Goal: Task Accomplishment & Management: Use online tool/utility

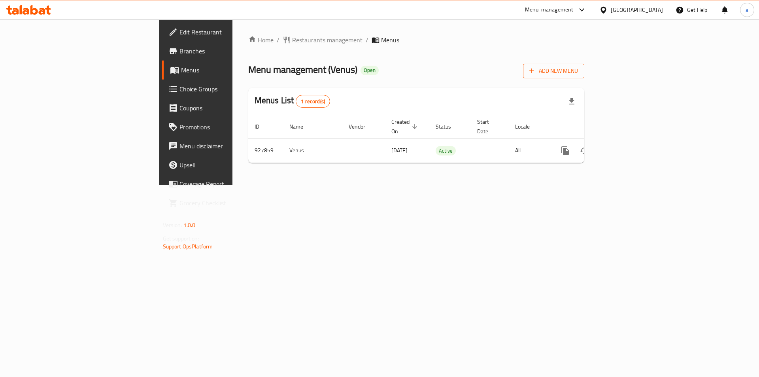
click at [584, 76] on button "Add New Menu" at bounding box center [553, 71] width 61 height 15
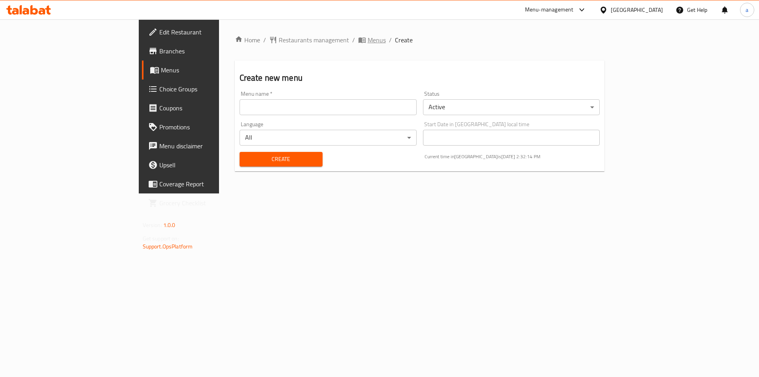
click at [368, 39] on span "Menus" at bounding box center [377, 39] width 18 height 9
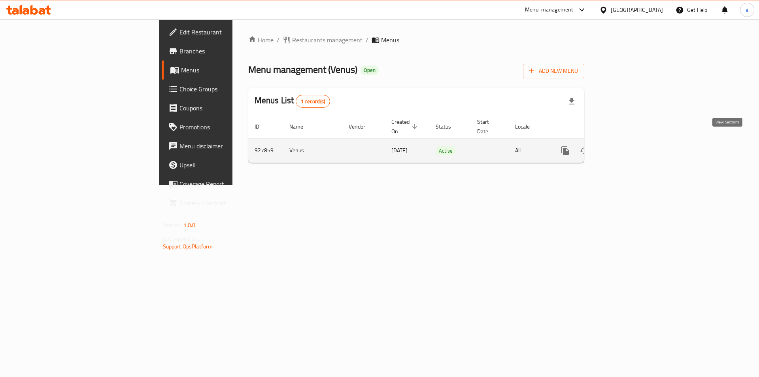
click at [632, 147] on link "enhanced table" at bounding box center [622, 150] width 19 height 19
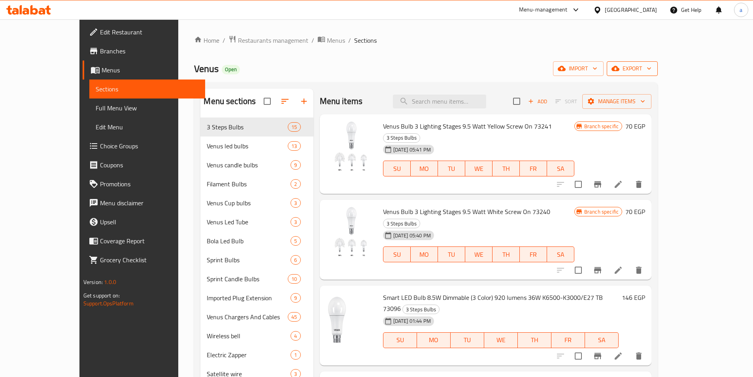
click at [658, 75] on button "export" at bounding box center [632, 68] width 51 height 15
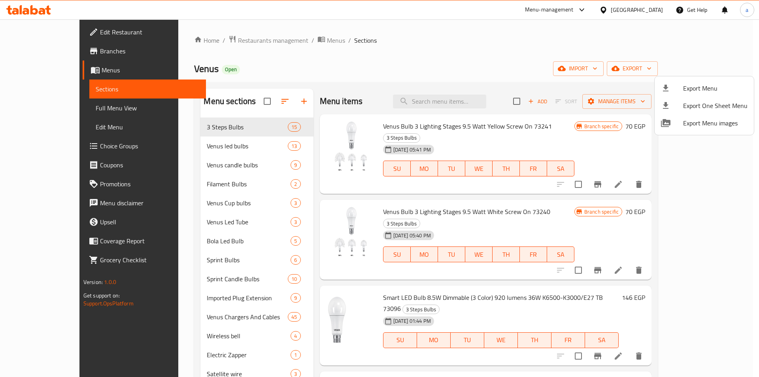
click at [635, 88] on div at bounding box center [379, 188] width 759 height 377
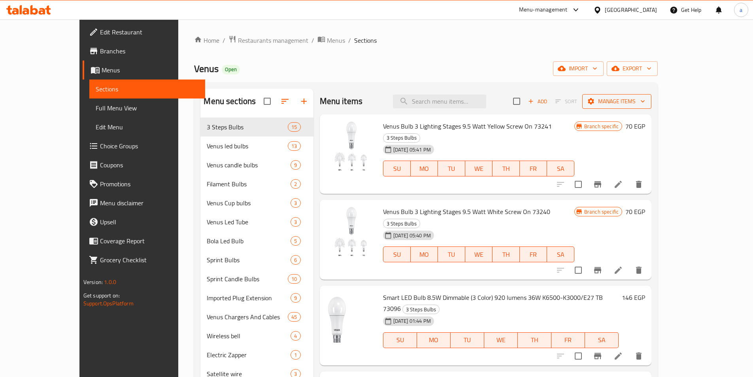
click at [645, 99] on span "Manage items" at bounding box center [617, 101] width 57 height 10
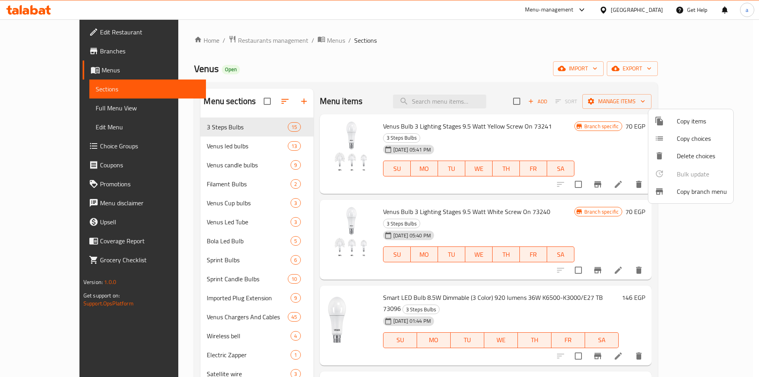
click at [681, 198] on li "Copy branch menu" at bounding box center [690, 191] width 85 height 17
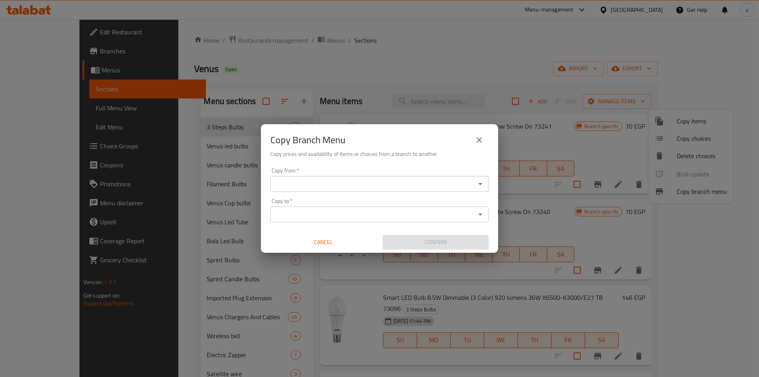
click at [376, 185] on input "Copy from   *" at bounding box center [373, 183] width 200 height 11
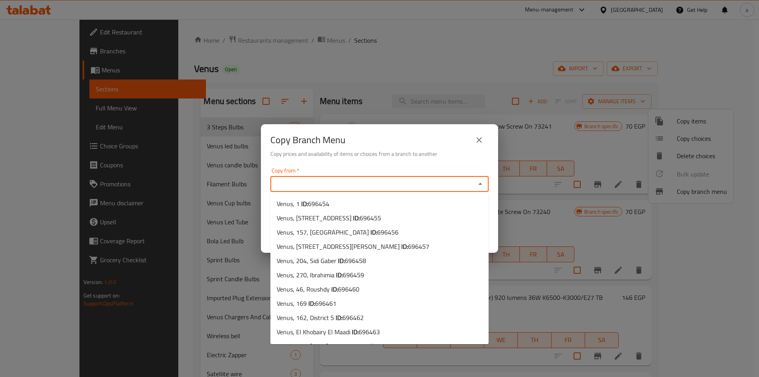
click at [345, 181] on input "Copy from   *" at bounding box center [373, 183] width 200 height 11
paste input "700108"
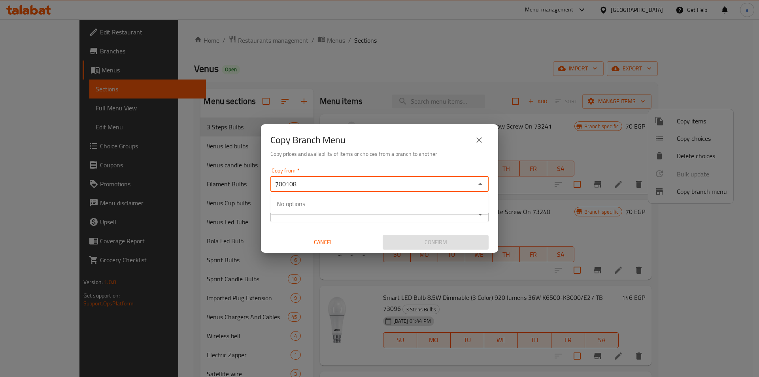
type input "700108"
click at [301, 217] on input "Copy to   *" at bounding box center [373, 214] width 200 height 11
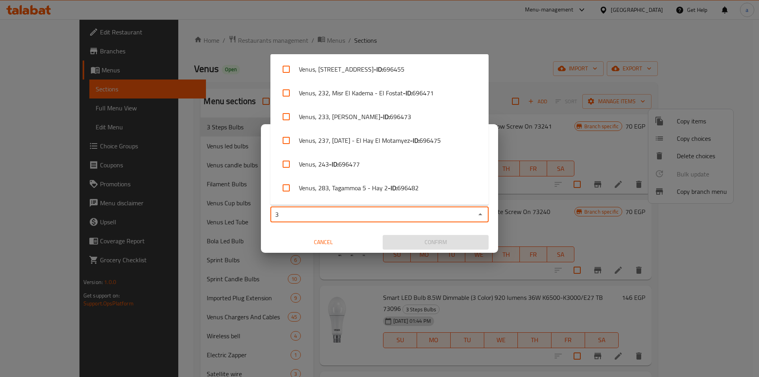
type input "33"
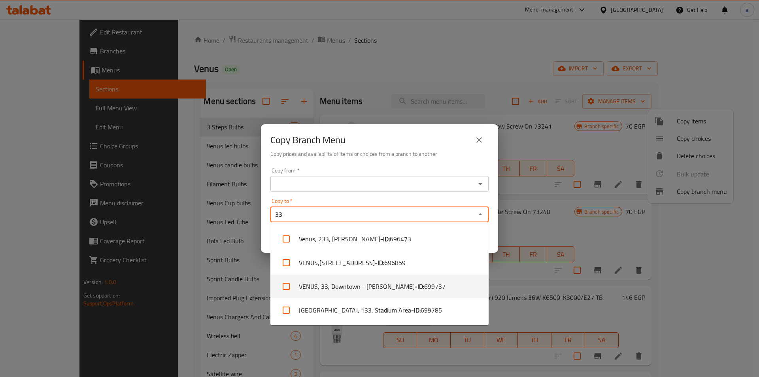
click at [319, 282] on li "VENUS, 33, Downtown - [PERSON_NAME] - ID: 699737" at bounding box center [379, 286] width 218 height 24
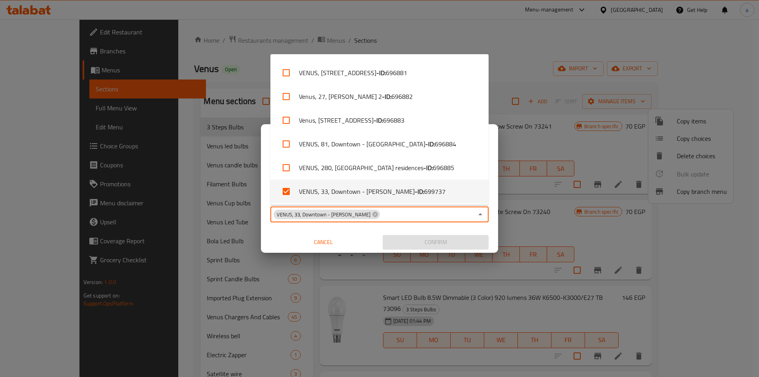
click at [388, 215] on input "Copy to   *" at bounding box center [427, 214] width 93 height 11
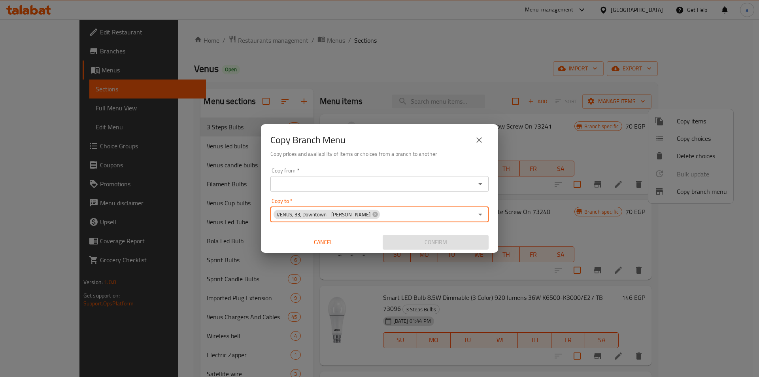
click at [327, 184] on input "Copy from   *" at bounding box center [373, 183] width 200 height 11
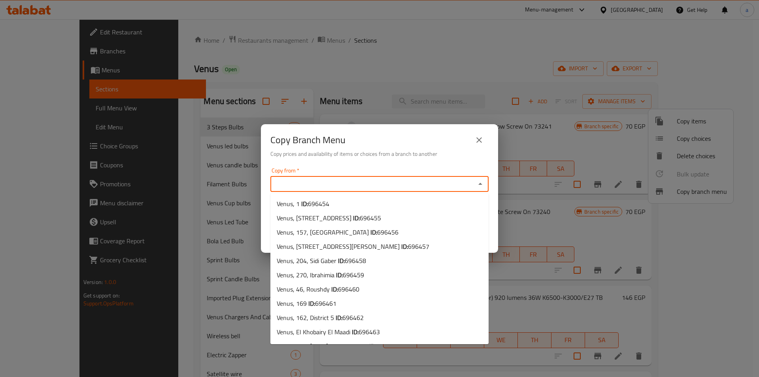
paste input "700108"
type input "700108"
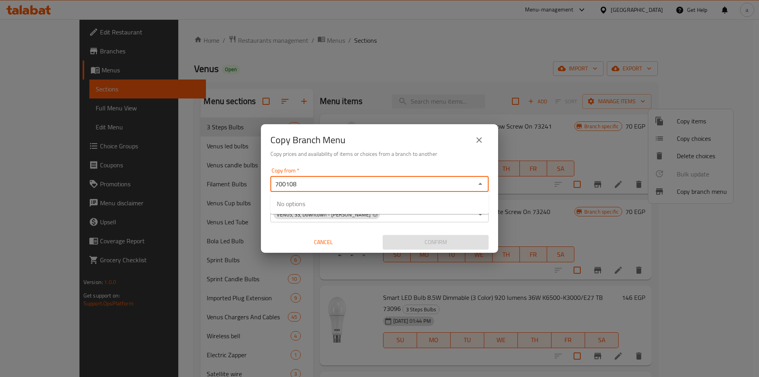
drag, startPoint x: 306, startPoint y: 187, endPoint x: 245, endPoint y: 197, distance: 61.6
click at [245, 197] on div "Copy Branch Menu Copy prices and availability of items or choices from a branch…" at bounding box center [379, 188] width 759 height 377
click at [298, 202] on span "Venus, 44 ID: 696486" at bounding box center [305, 203] width 56 height 9
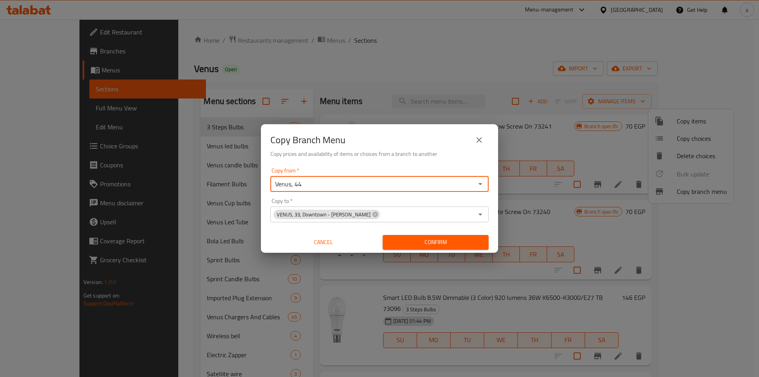
type input "Venus, 44"
drag, startPoint x: 312, startPoint y: 185, endPoint x: 253, endPoint y: 190, distance: 59.1
click at [253, 190] on div "Copy Branch Menu Copy prices and availability of items or choices from a branch…" at bounding box center [379, 188] width 759 height 377
click at [331, 193] on div "Copy from   * [GEOGRAPHIC_DATA], 44 Copy from * Copy to   * [GEOGRAPHIC_DATA], …" at bounding box center [379, 208] width 237 height 88
click at [331, 191] on div "Venus, 44 Copy from *" at bounding box center [379, 184] width 218 height 16
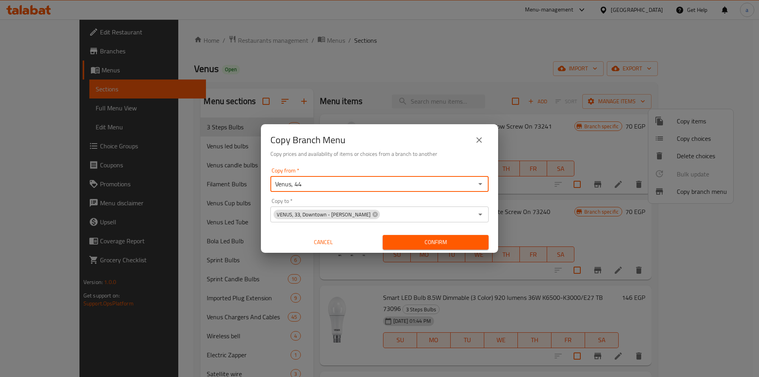
click at [358, 187] on input "Venus, 44" at bounding box center [373, 183] width 200 height 11
click at [478, 186] on icon "Open" at bounding box center [480, 183] width 9 height 9
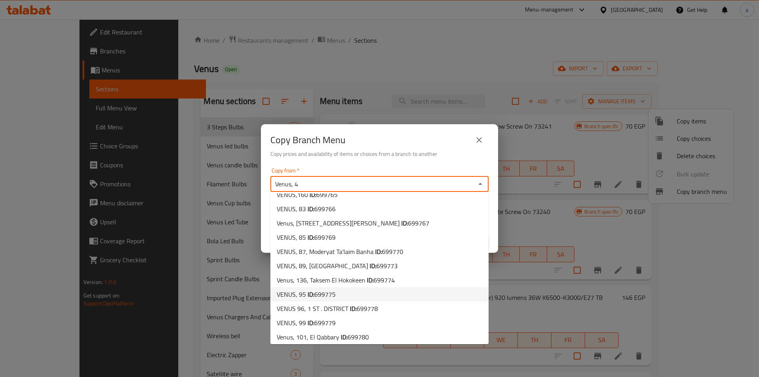
scroll to position [0, 0]
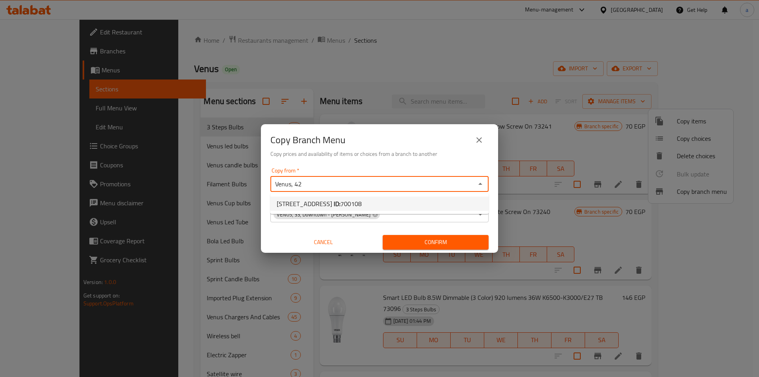
click at [321, 204] on span "[STREET_ADDRESS] ID: 700108" at bounding box center [319, 203] width 85 height 9
type input "[STREET_ADDRESS]"
click at [400, 244] on span "Confirm" at bounding box center [435, 242] width 93 height 10
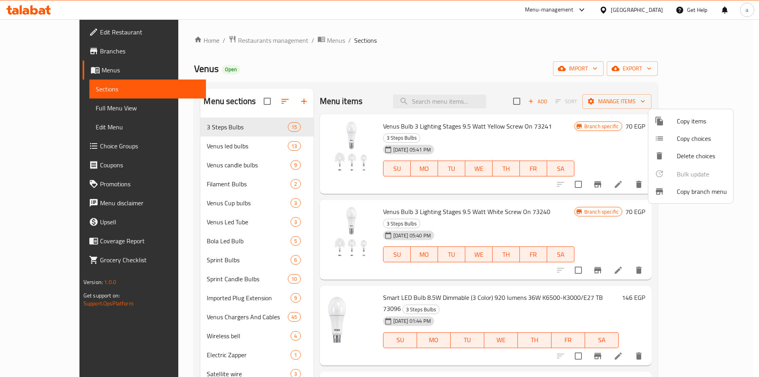
click at [48, 52] on div at bounding box center [379, 188] width 759 height 377
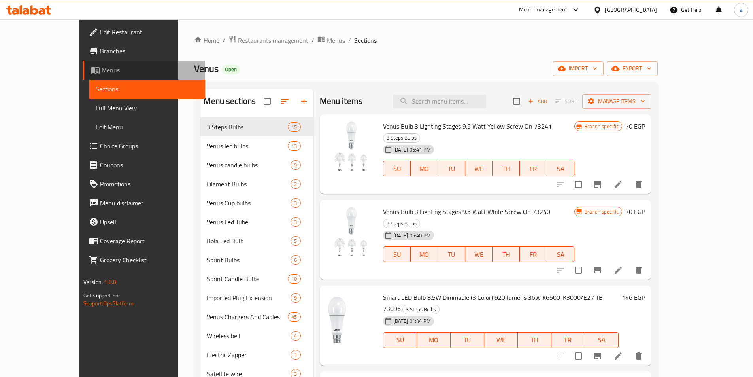
click at [83, 60] on link "Menus" at bounding box center [144, 69] width 123 height 19
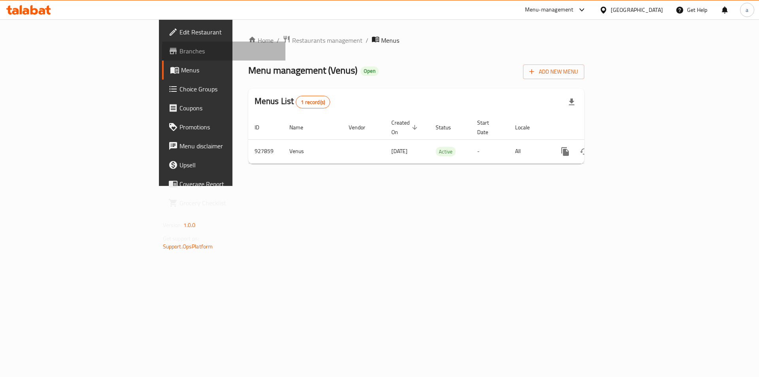
click at [162, 46] on link "Branches" at bounding box center [224, 51] width 124 height 19
